Goal: Information Seeking & Learning: Learn about a topic

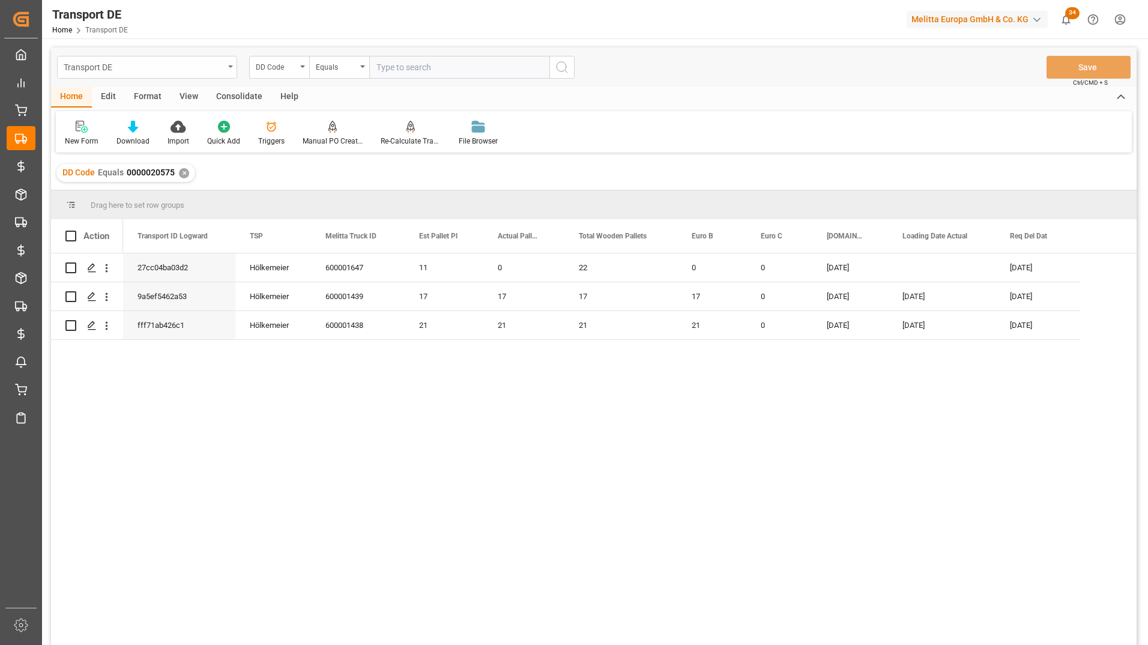
click at [160, 62] on div "Transport DE" at bounding box center [144, 66] width 160 height 15
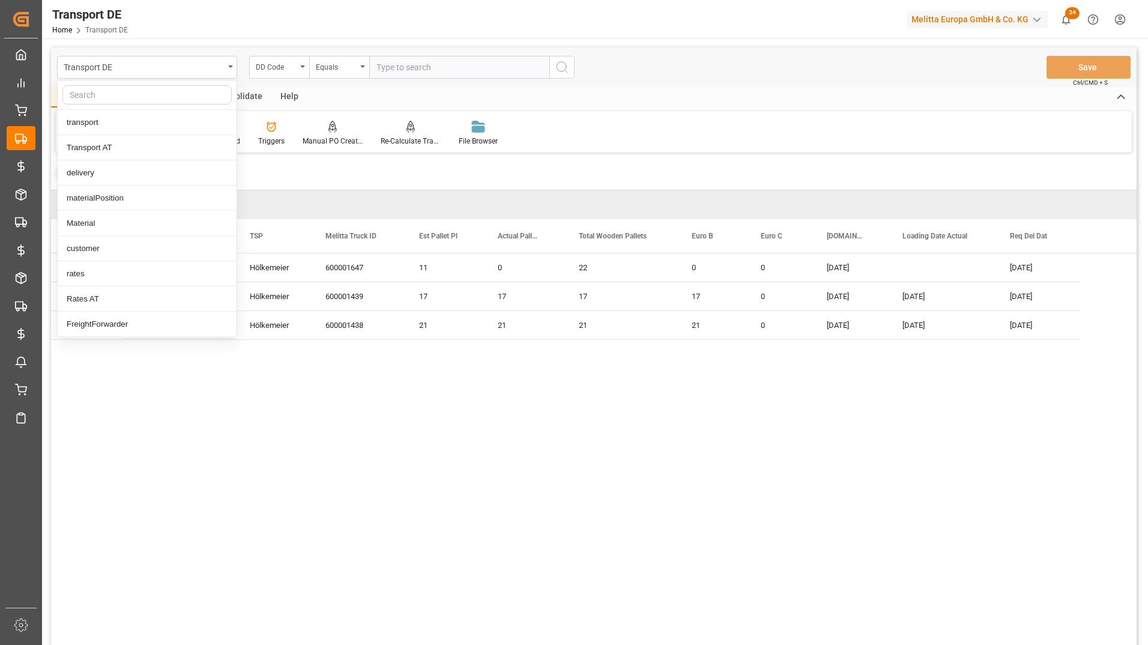
click at [118, 102] on input "text" at bounding box center [146, 94] width 169 height 19
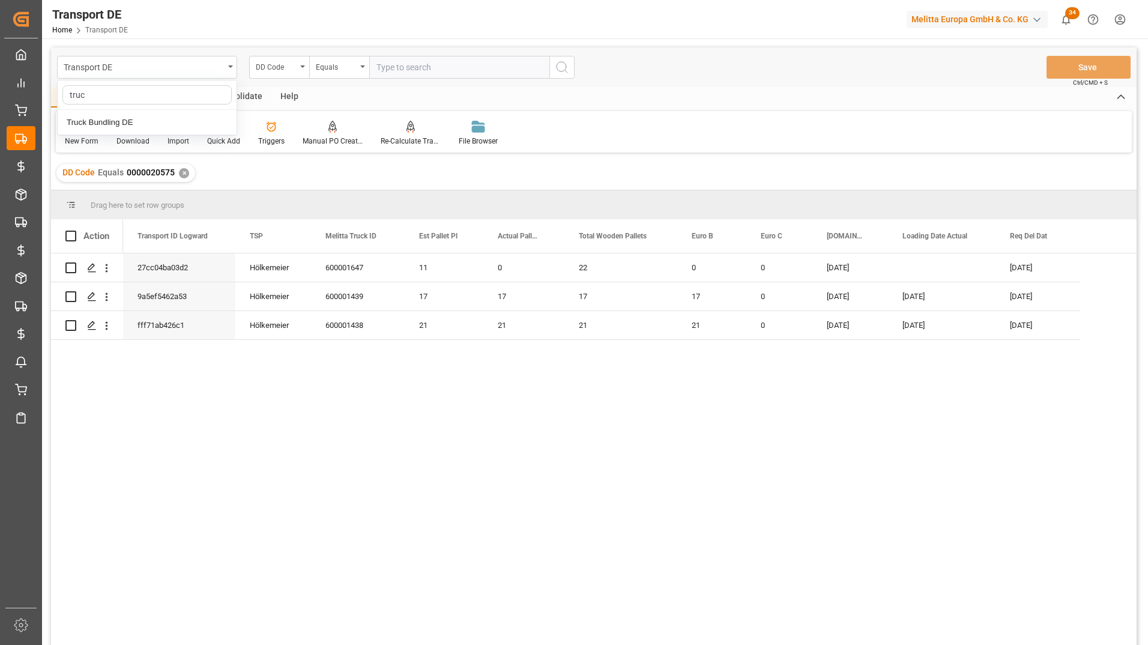
type input "truck"
click at [121, 120] on div "Truck Bundling DE" at bounding box center [147, 122] width 179 height 25
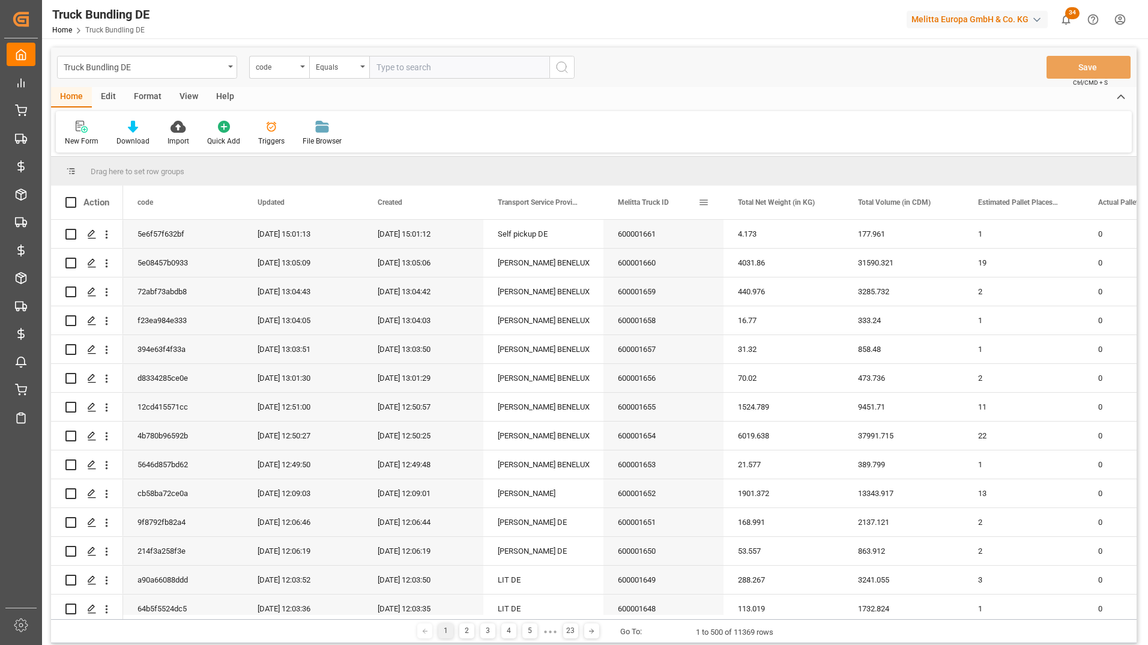
click at [707, 199] on span at bounding box center [703, 202] width 11 height 11
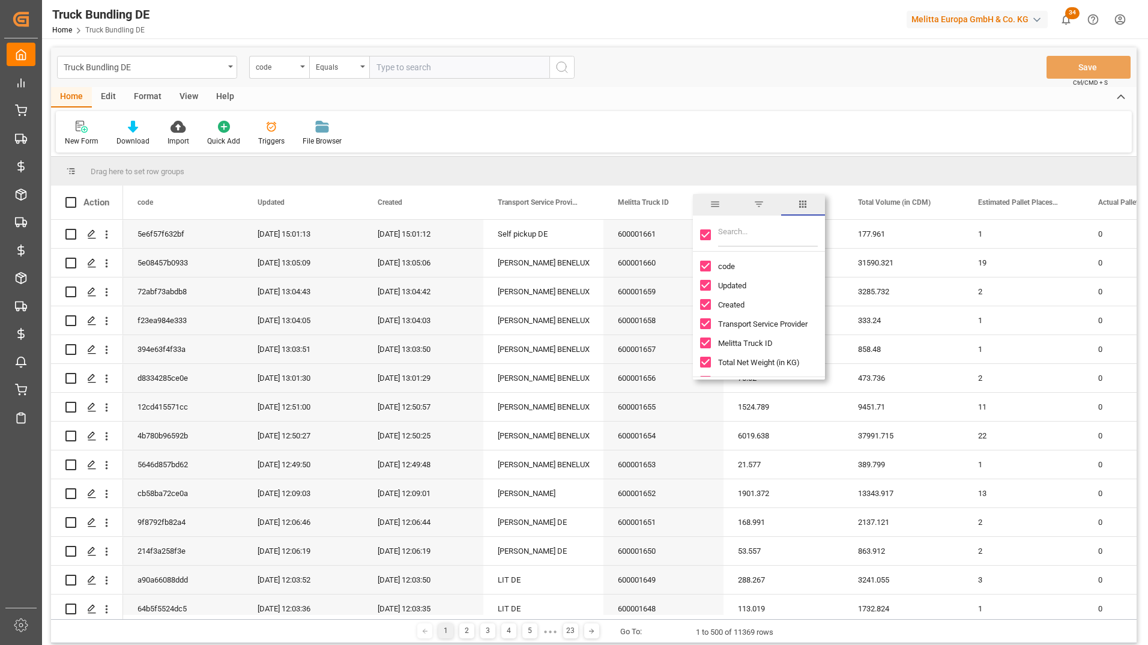
click at [680, 143] on div "New Form Download Import Quick Add Triggers File Browser" at bounding box center [594, 131] width 1076 height 41
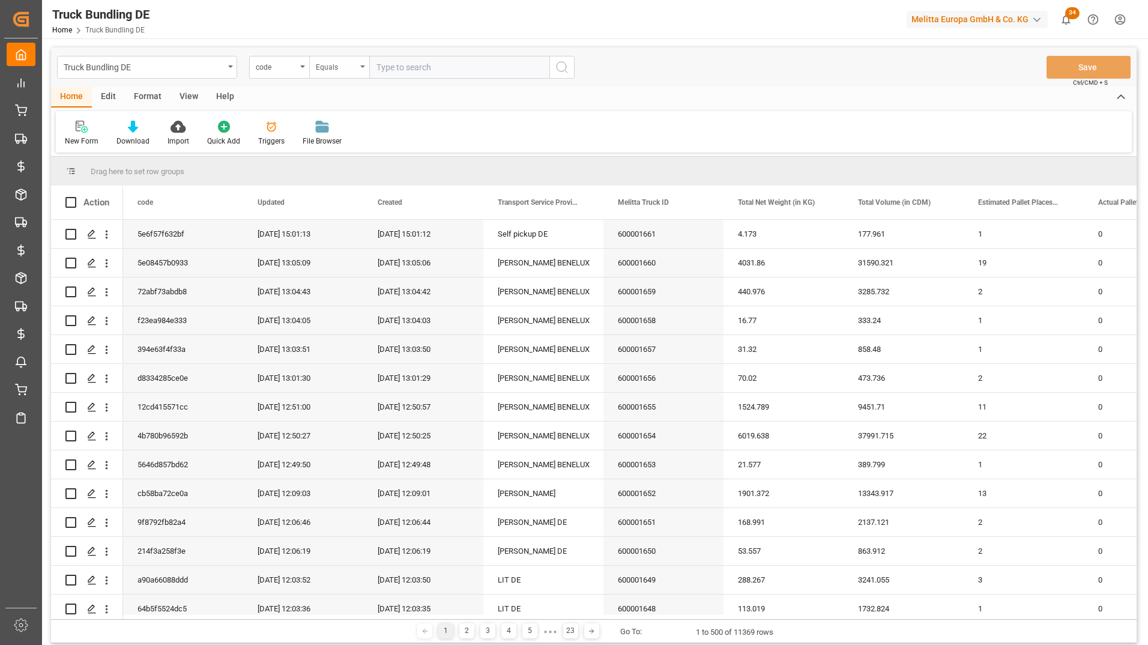
click at [363, 68] on div "Equals" at bounding box center [339, 67] width 60 height 23
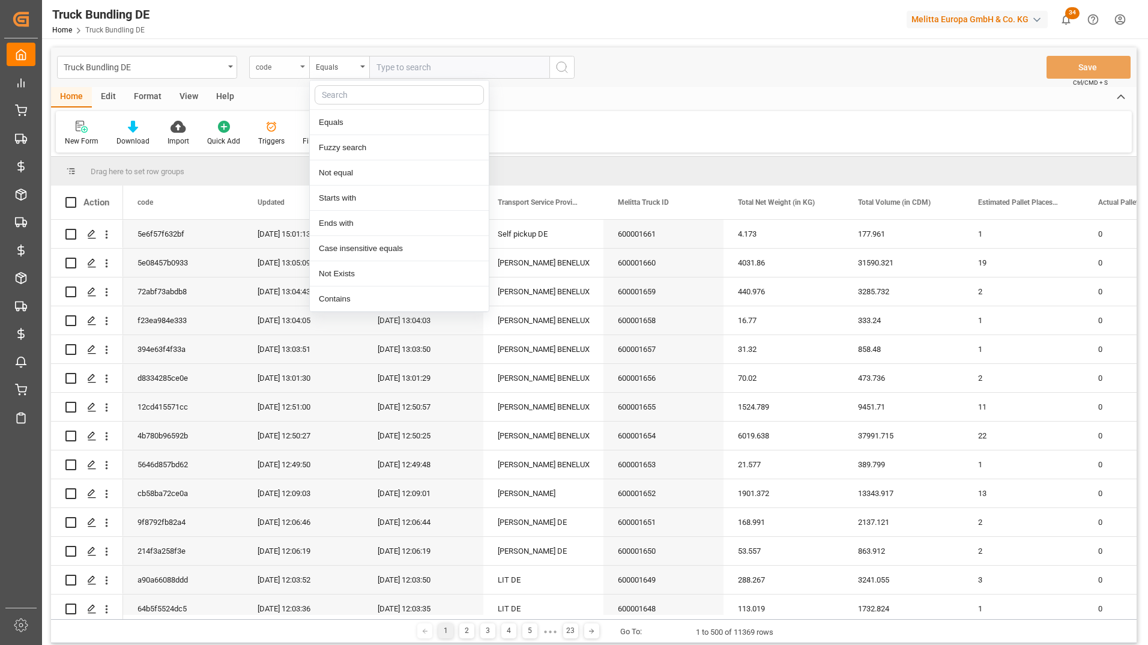
click at [294, 71] on div "code" at bounding box center [276, 66] width 41 height 14
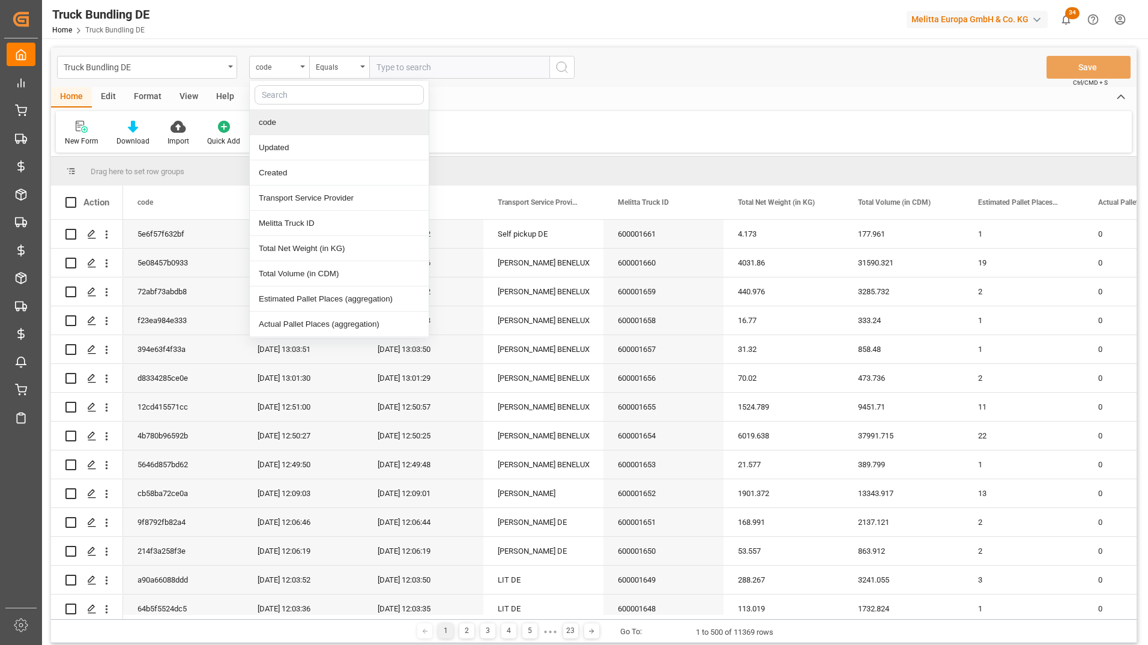
click at [294, 92] on input "text" at bounding box center [339, 94] width 169 height 19
click at [314, 195] on div "Transport Service Provider" at bounding box center [339, 198] width 179 height 25
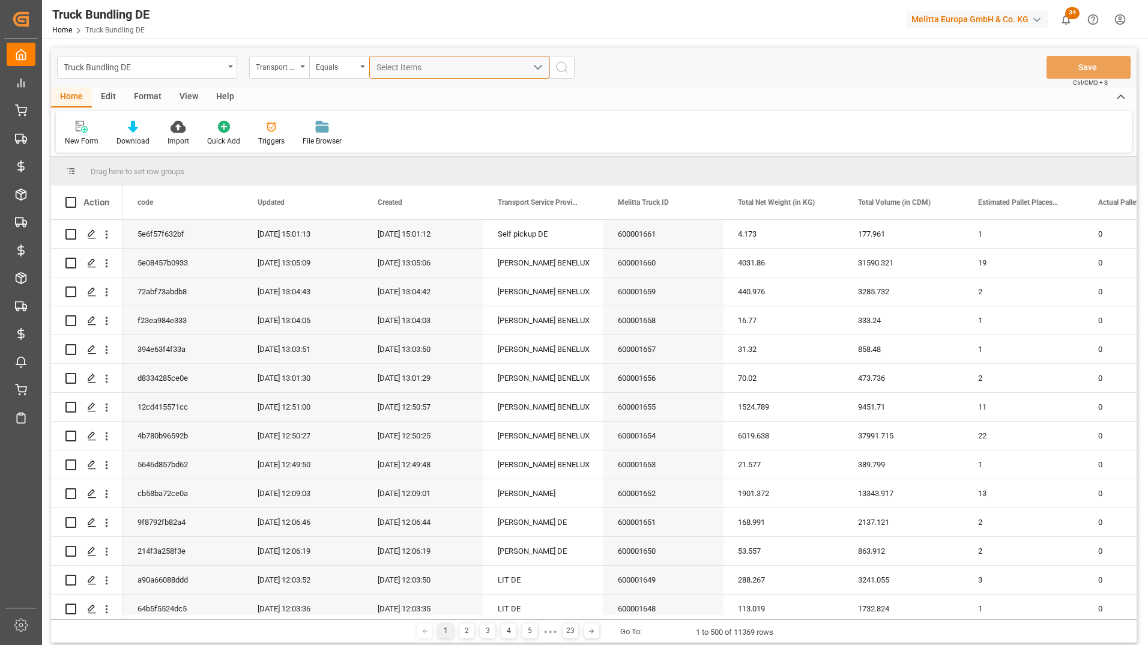
click at [414, 77] on button "Select Items" at bounding box center [459, 67] width 180 height 23
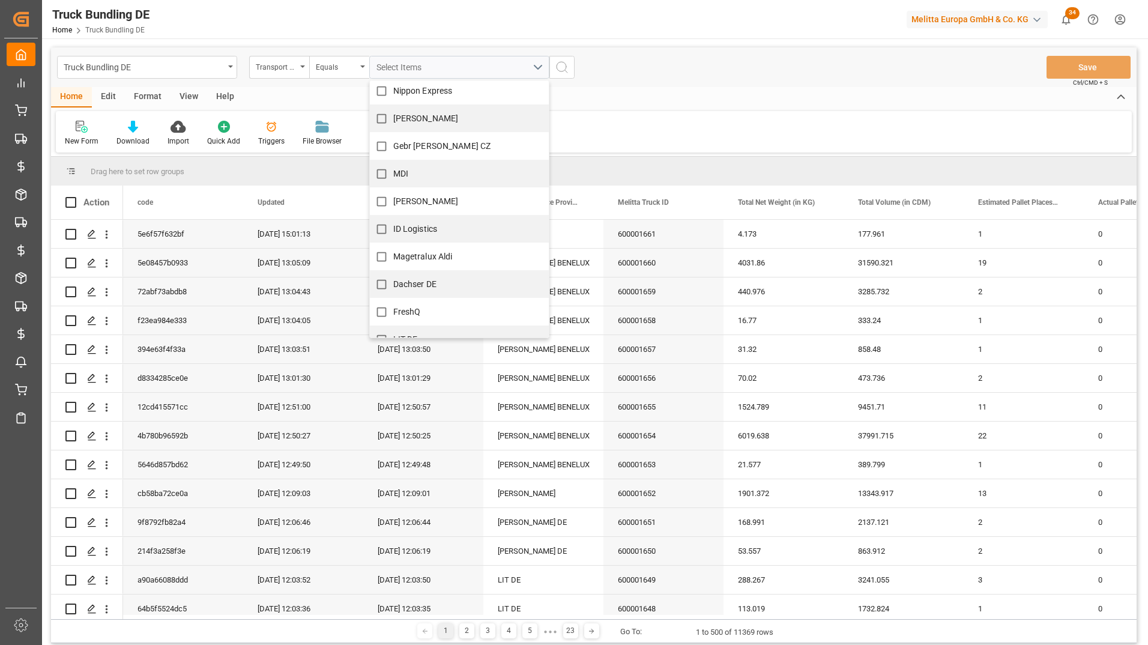
scroll to position [139, 0]
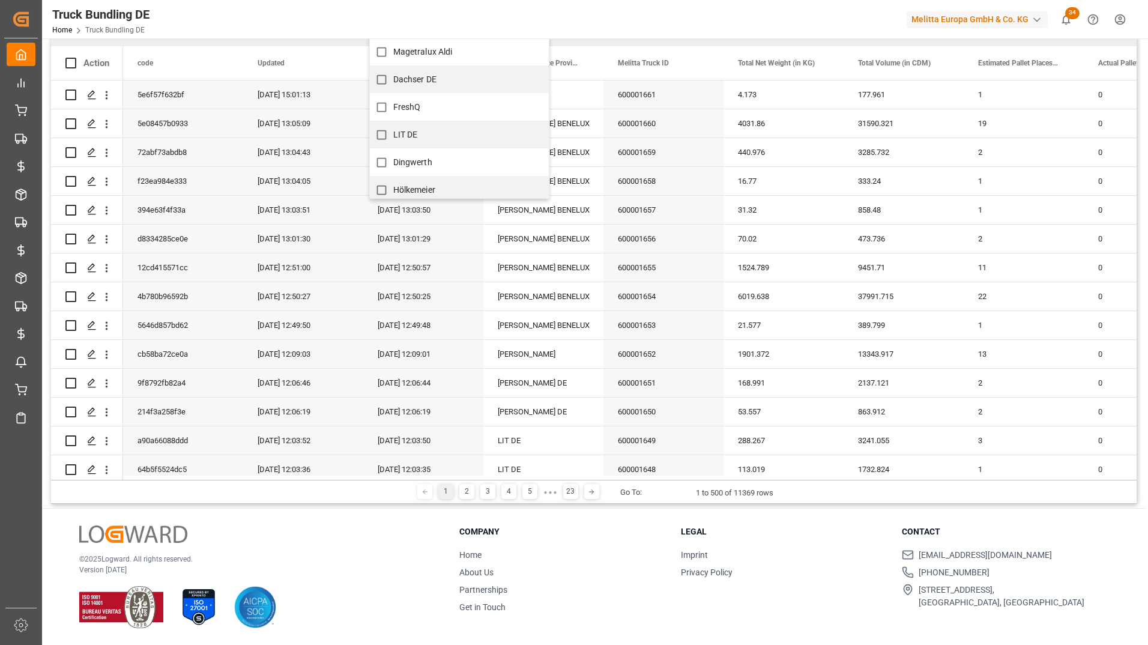
click at [400, 185] on span "Hölkemeier" at bounding box center [414, 190] width 42 height 10
click at [393, 183] on input "Hölkemeier" at bounding box center [381, 189] width 23 height 23
checkbox input "true"
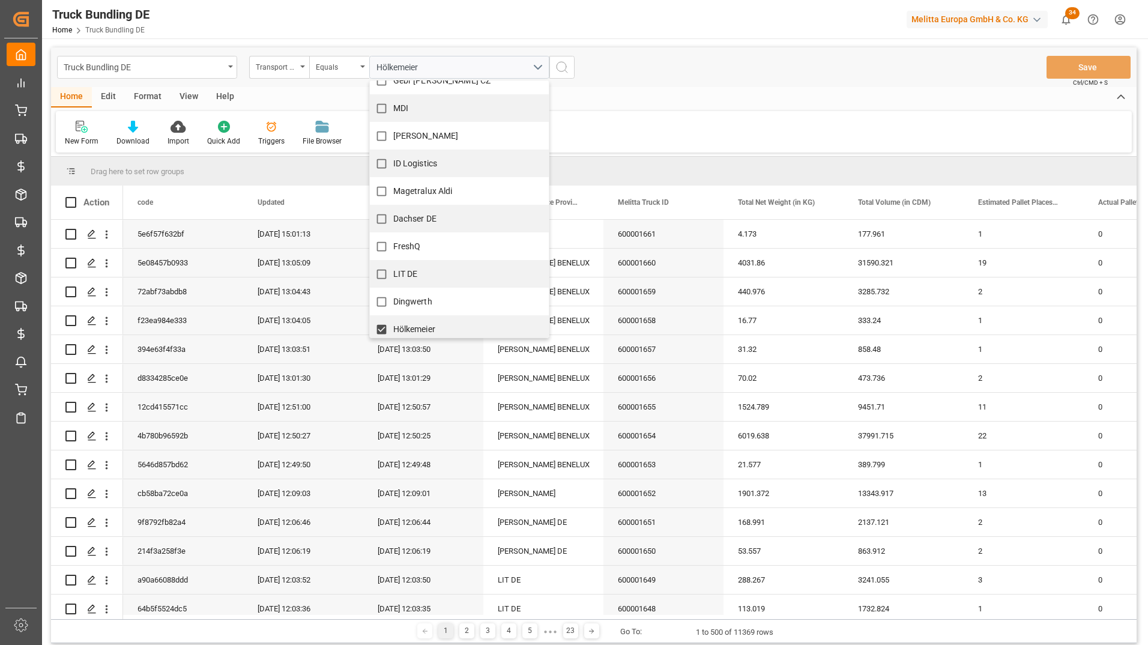
click at [566, 70] on icon "search button" at bounding box center [562, 67] width 14 height 14
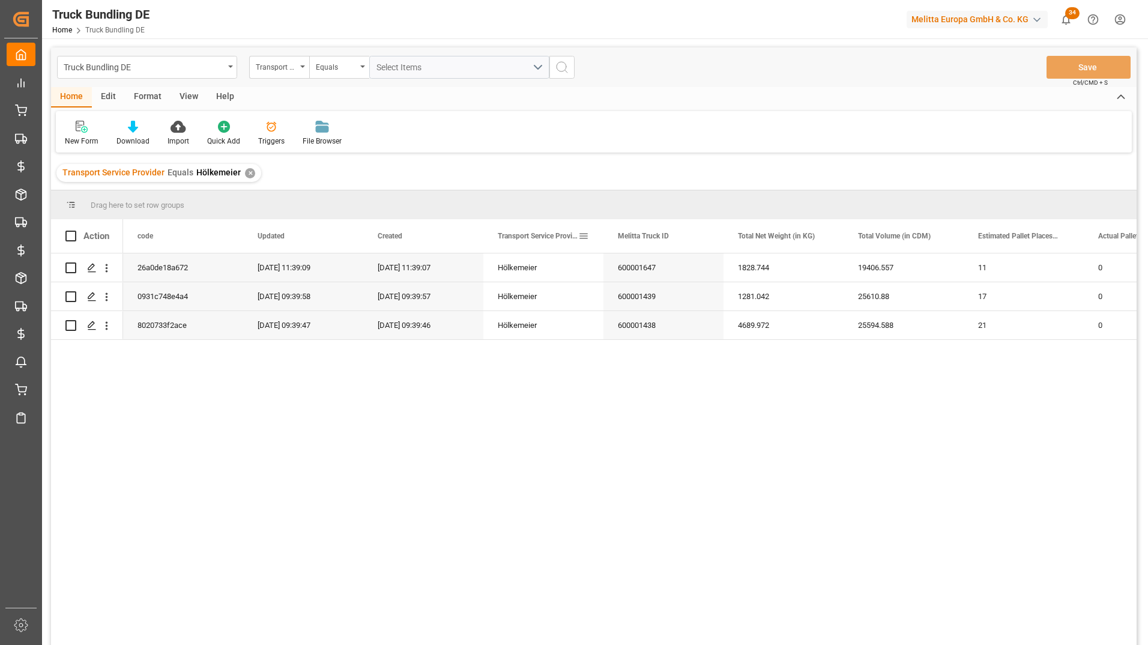
click at [587, 233] on span at bounding box center [583, 236] width 11 height 11
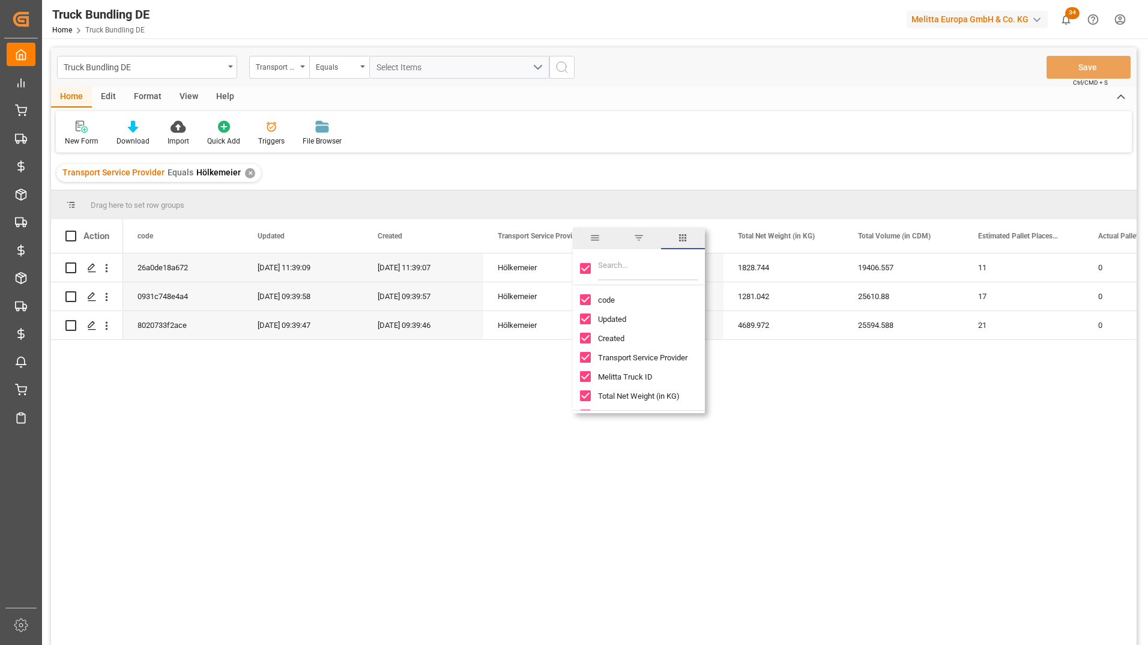
click at [586, 270] on input "Toggle Select All Columns" at bounding box center [585, 268] width 11 height 11
checkbox input "false"
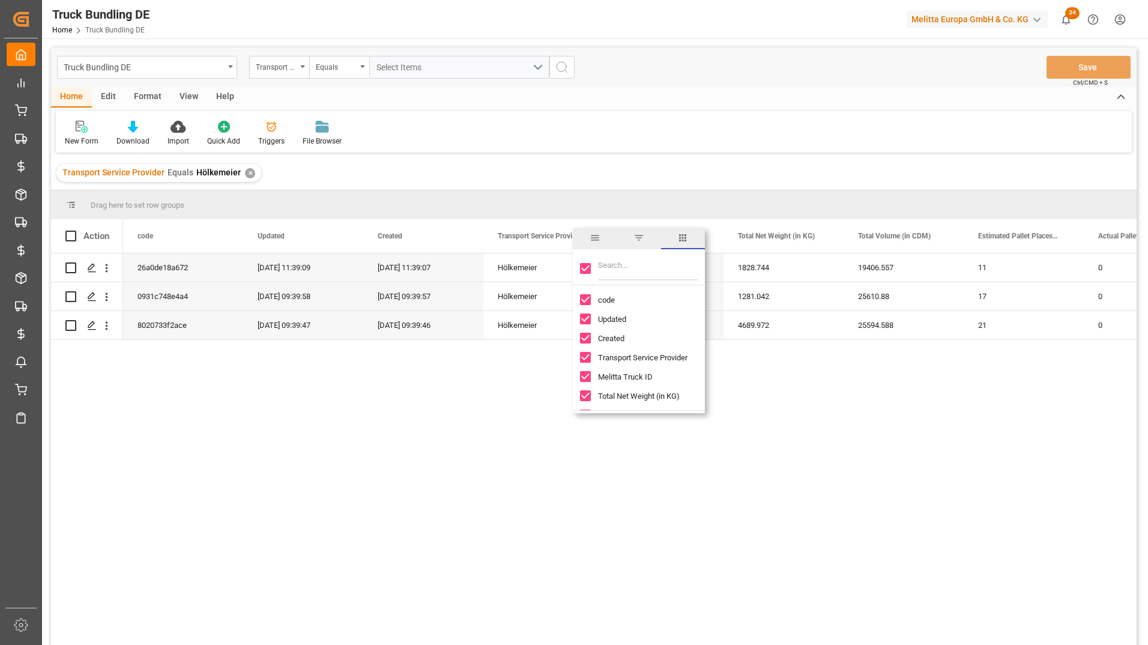
checkbox input "false"
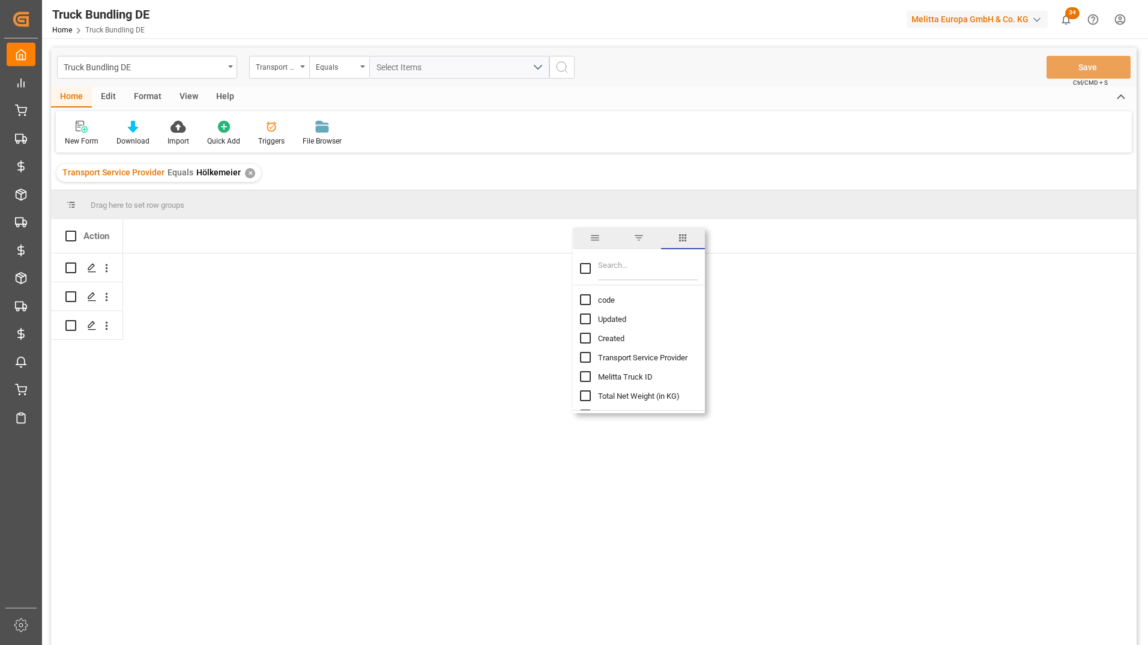
click at [590, 360] on input "Transport Service Provider column toggle visibility (hidden)" at bounding box center [585, 357] width 11 height 11
checkbox input "true"
checkbox input "false"
click at [587, 377] on input "Melitta Truck ID column toggle visibility (hidden)" at bounding box center [585, 376] width 11 height 11
checkbox input "true"
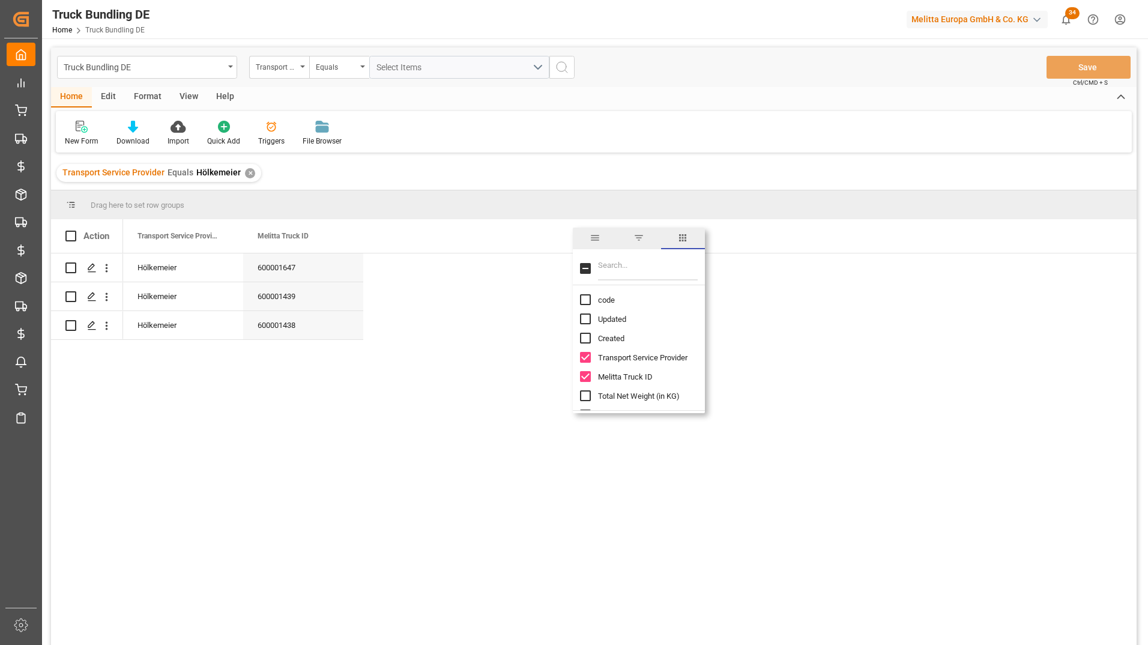
click at [612, 267] on input "Filter Columns Input" at bounding box center [648, 268] width 100 height 24
type input "pal"
click at [583, 301] on input "Estimated Pallet Places (aggregation) column toggle visibility (hidden)" at bounding box center [585, 299] width 11 height 11
checkbox input "true"
checkbox input "false"
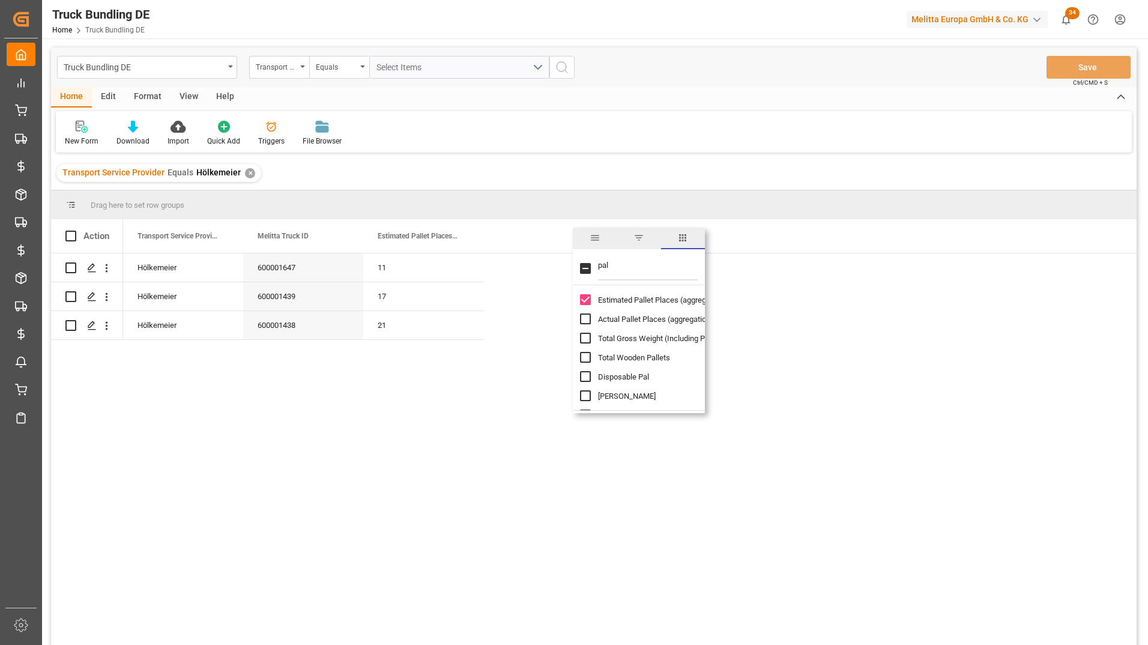
click at [584, 321] on input "Actual Pallet Places (aggregation) column toggle visibility (hidden)" at bounding box center [585, 318] width 11 height 11
checkbox input "true"
drag, startPoint x: 617, startPoint y: 271, endPoint x: 583, endPoint y: 276, distance: 34.0
click at [583, 276] on div "pal" at bounding box center [639, 269] width 132 height 34
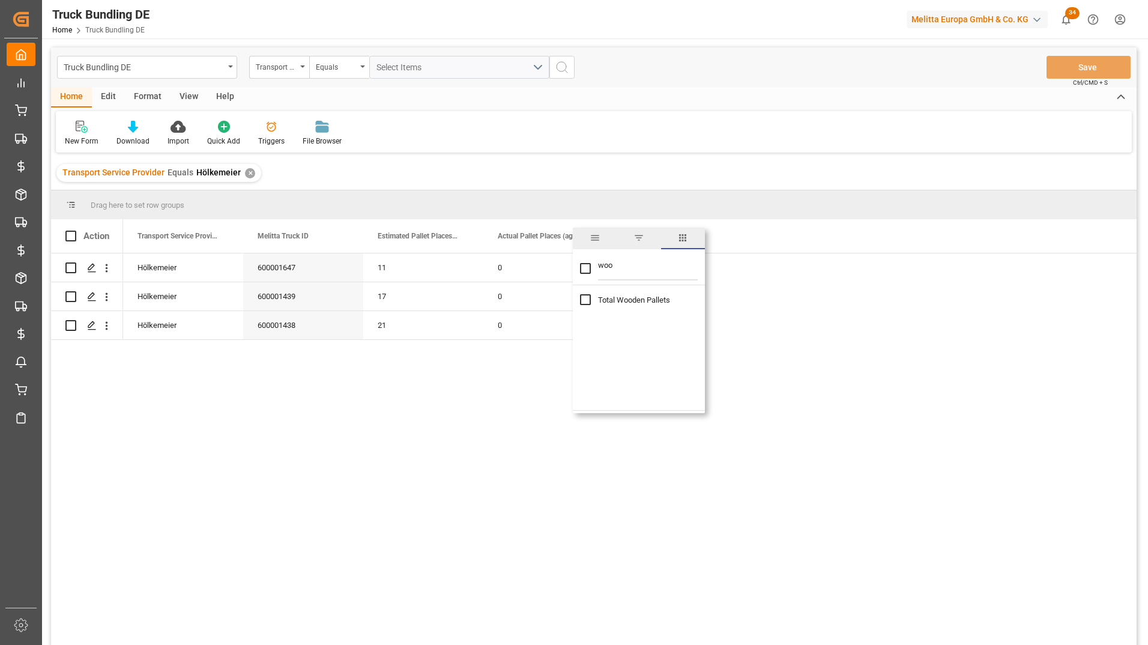
click at [592, 300] on div "Total Wooden Pallets" at bounding box center [646, 299] width 132 height 19
drag, startPoint x: 626, startPoint y: 267, endPoint x: 581, endPoint y: 267, distance: 45.0
click at [581, 267] on div "woo" at bounding box center [639, 269] width 132 height 34
type input "eur"
click at [587, 300] on input "Euro B column toggle visibility (hidden)" at bounding box center [585, 299] width 11 height 11
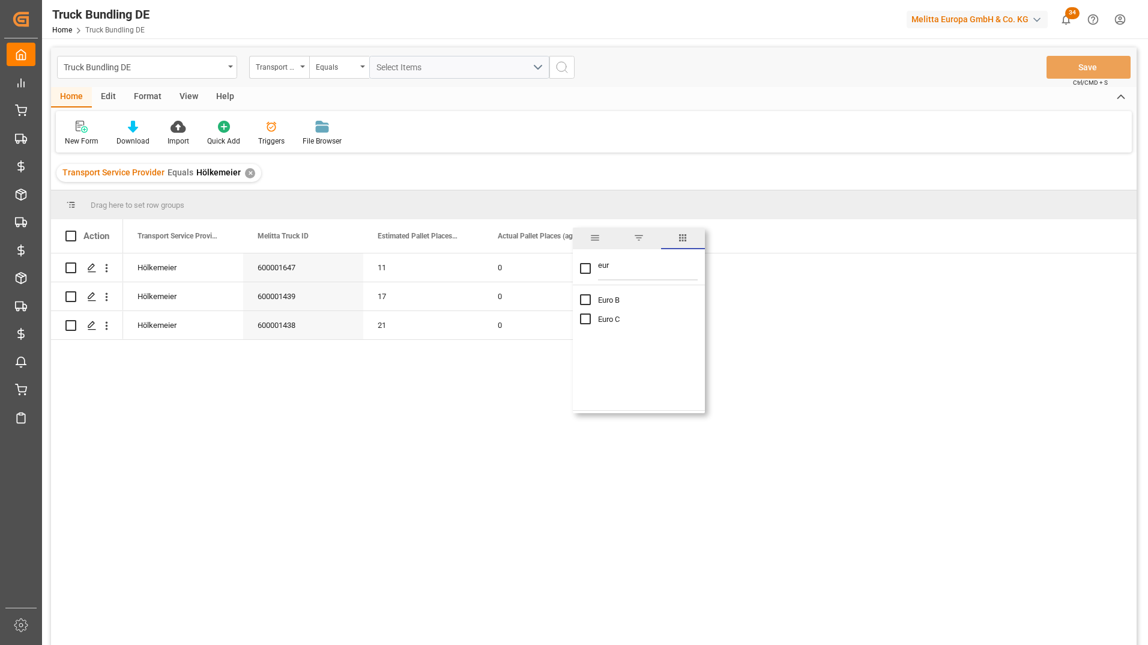
checkbox input "true"
checkbox input "false"
click at [583, 315] on input "Euro C column toggle visibility (hidden)" at bounding box center [585, 318] width 11 height 11
checkbox input "true"
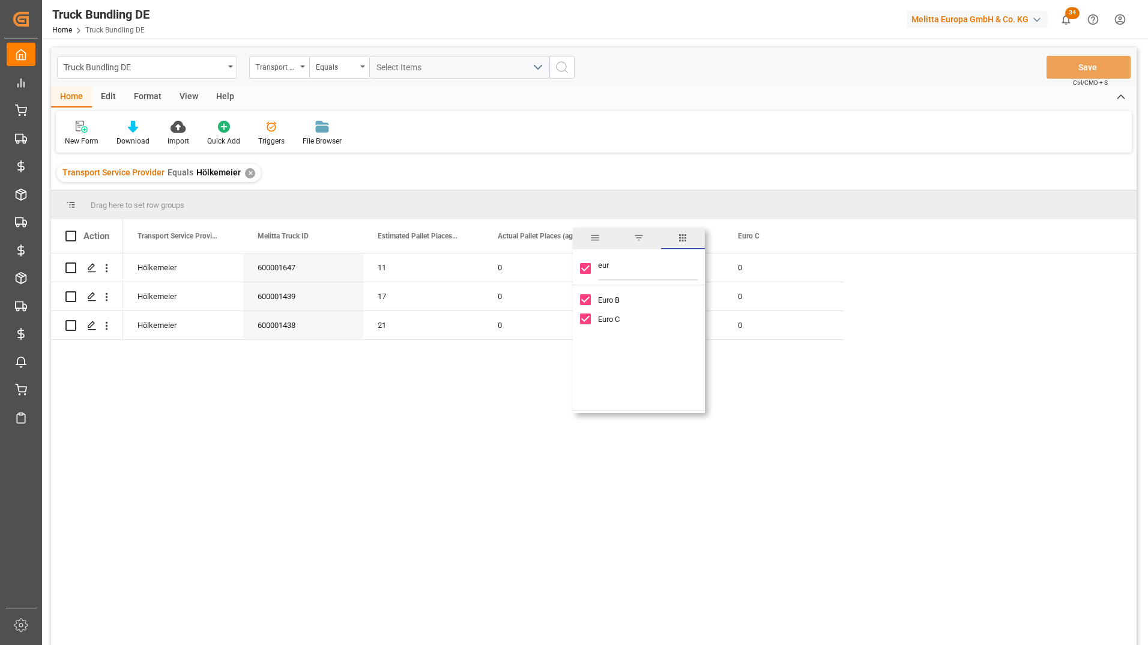
click at [704, 169] on div "Transport Service Provider Equals Hölkemeier ✕" at bounding box center [594, 173] width 1086 height 34
click at [715, 414] on div "Hölkemeier 600001647 11 0 0 0 Hölkemeier 600001439 17 0 0 0 Hölkemeier 60000143…" at bounding box center [630, 452] width 1014 height 399
